Goal: Register for event/course

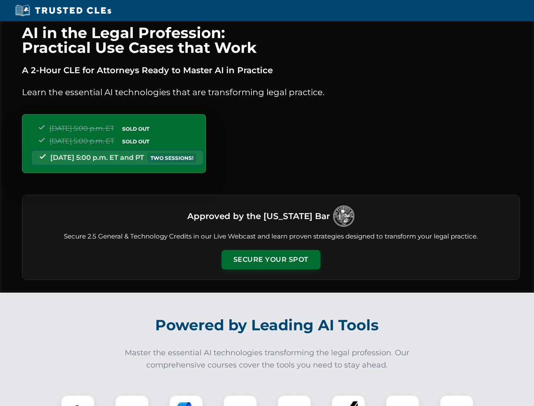
click at [271, 260] on button "Secure Your Spot" at bounding box center [271, 259] width 99 height 19
click at [78, 401] on img at bounding box center [78, 412] width 25 height 25
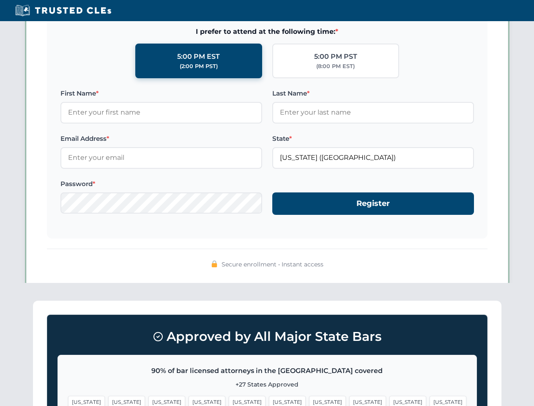
click at [309, 401] on span "[US_STATE]" at bounding box center [327, 402] width 37 height 12
click at [390, 401] on span "[US_STATE]" at bounding box center [408, 402] width 37 height 12
